Goal: Check status

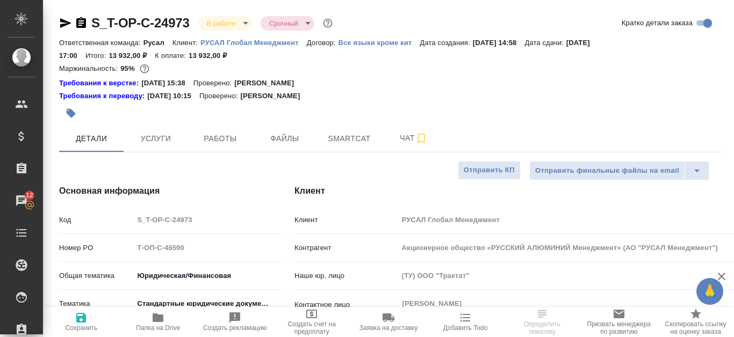
select select "RU"
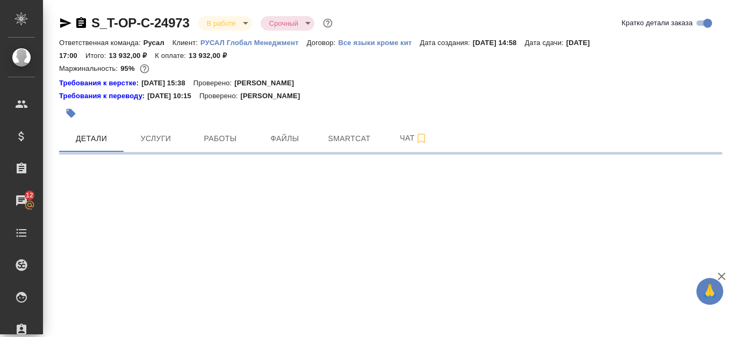
select select "RU"
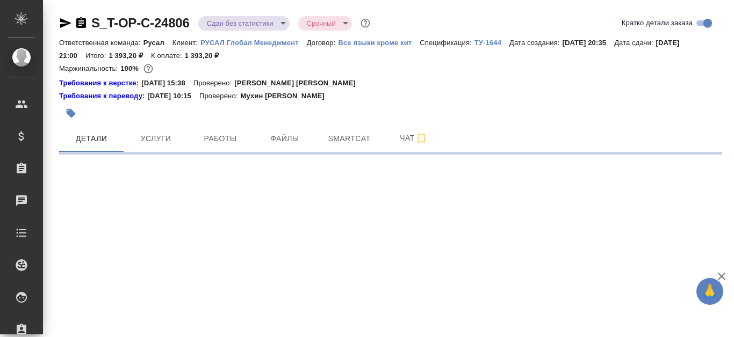
select select "RU"
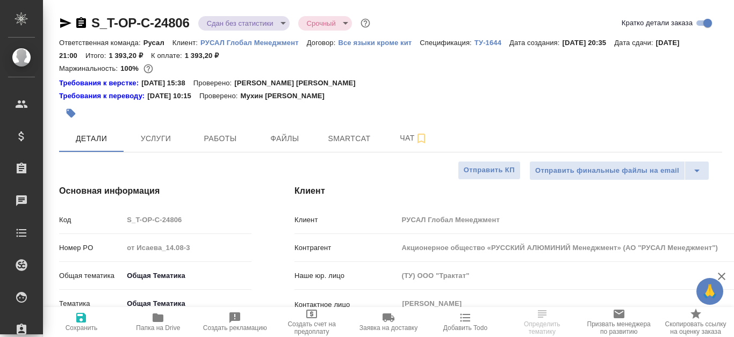
type textarea "x"
click at [300, 135] on span "Файлы" at bounding box center [285, 138] width 52 height 13
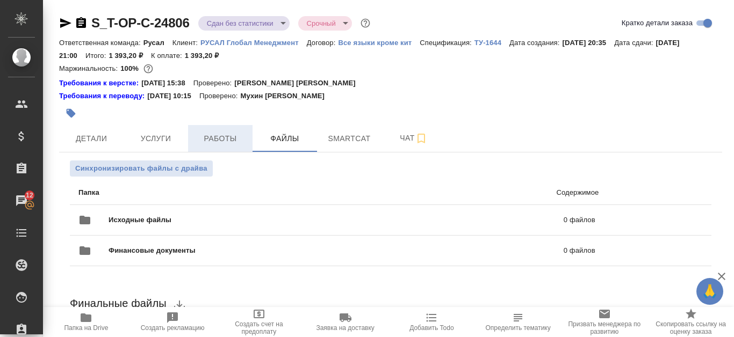
click at [191, 143] on button "Работы" at bounding box center [220, 138] width 64 height 27
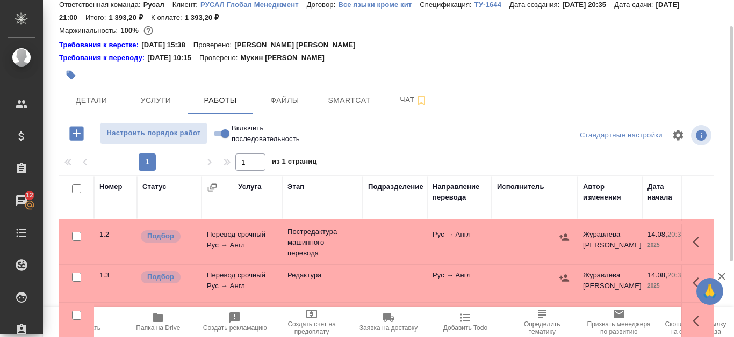
scroll to position [146, 0]
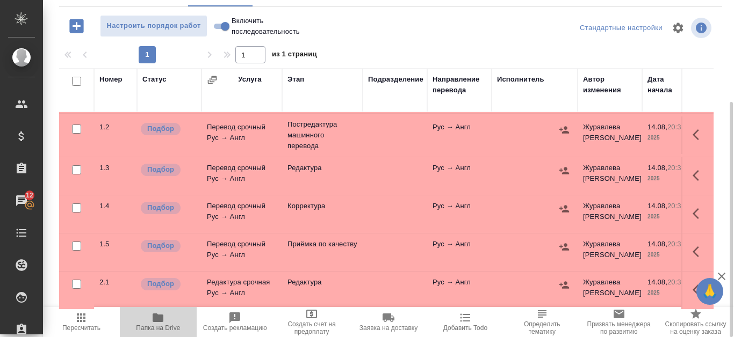
click at [159, 318] on icon "button" at bounding box center [158, 318] width 11 height 9
